Goal: Navigation & Orientation: Go to known website

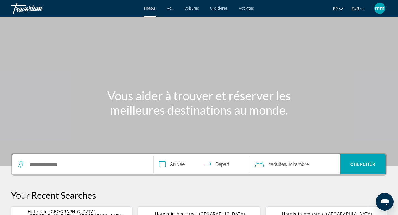
click at [33, 9] on div "Travorium" at bounding box center [38, 8] width 55 height 14
click at [27, 10] on div "Travorium" at bounding box center [38, 8] width 55 height 14
click at [25, 7] on div "Travorium" at bounding box center [38, 8] width 55 height 14
click at [22, 9] on div "Travorium" at bounding box center [38, 8] width 55 height 14
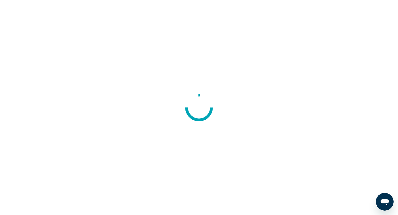
click at [41, 91] on div at bounding box center [199, 107] width 398 height 215
